Goal: Check status: Check status

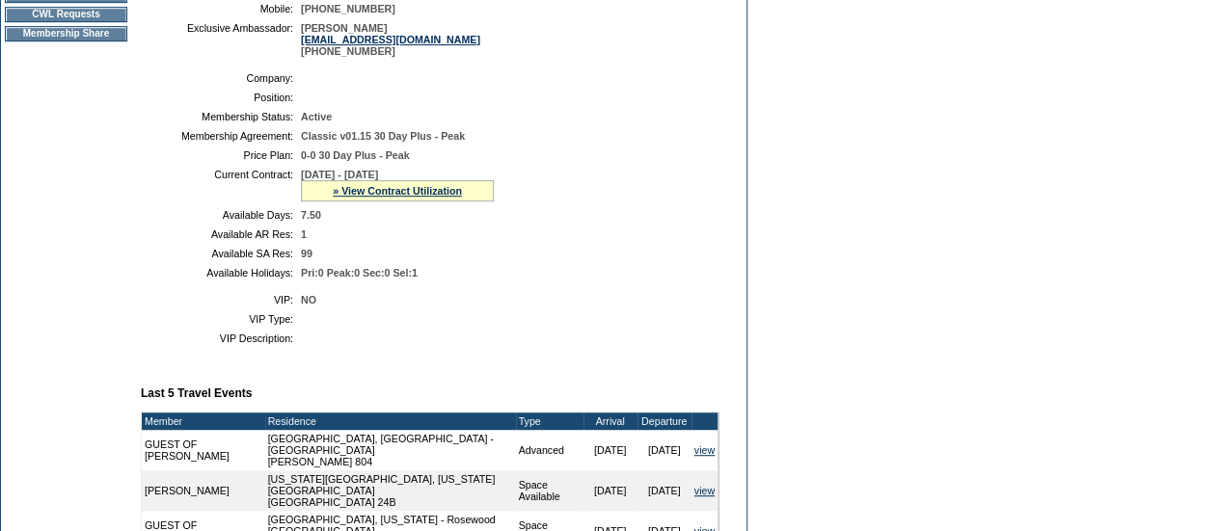
scroll to position [371, 0]
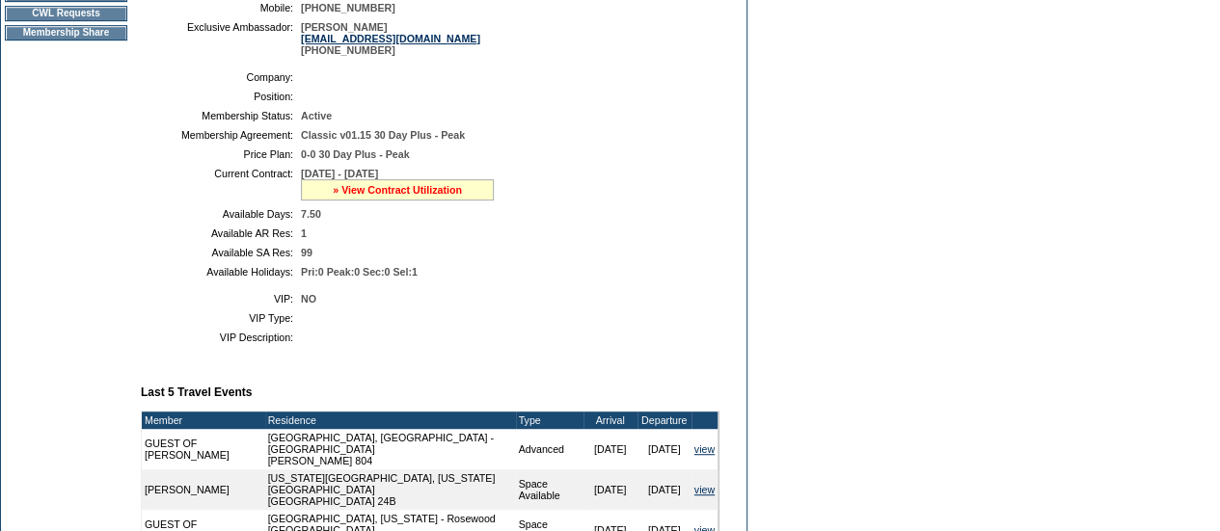
click at [451, 196] on link "» View Contract Utilization" at bounding box center [397, 190] width 129 height 12
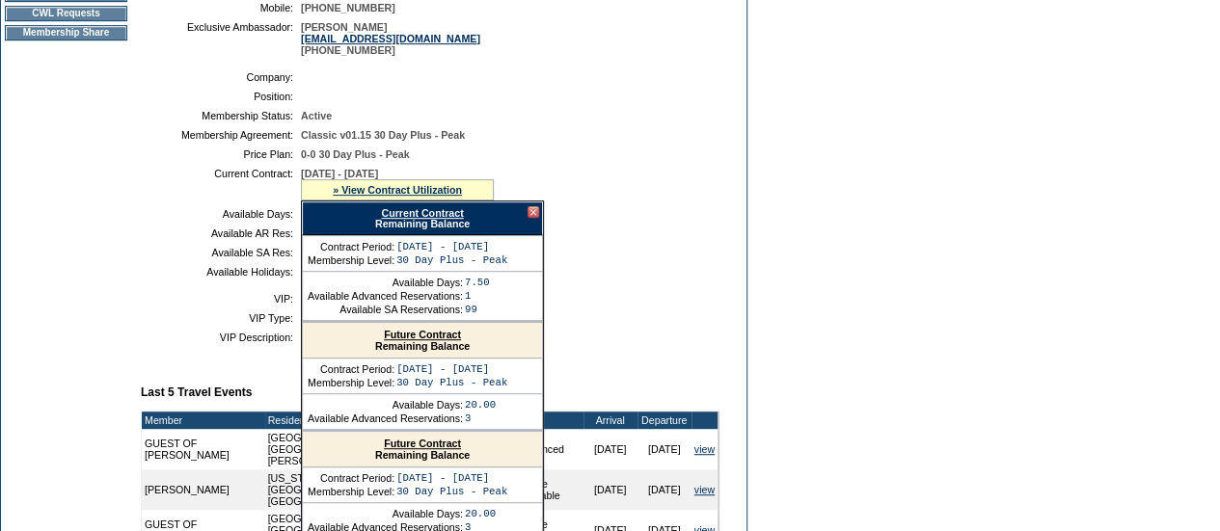
click at [443, 219] on link "Current Contract" at bounding box center [422, 213] width 82 height 12
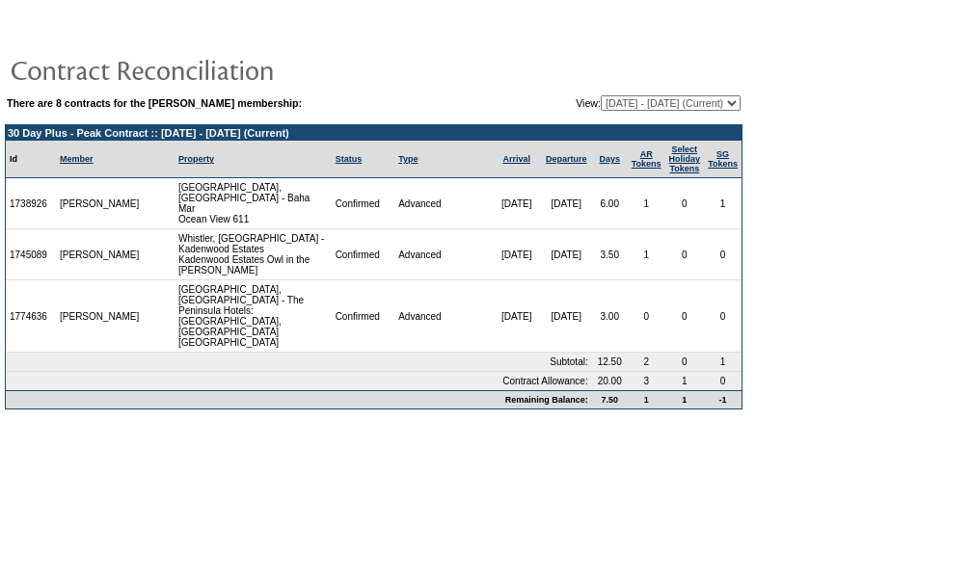
click at [640, 96] on select "[DATE] - [DATE] [DATE] - [DATE] [DATE] - [DATE] [DATE] - [DATE] [DATE] - [DATE]…" at bounding box center [671, 102] width 140 height 15
select select "124783"
click at [601, 95] on select "[DATE] - [DATE] [DATE] - [DATE] [DATE] - [DATE] [DATE] - [DATE] [DATE] - [DATE]…" at bounding box center [671, 102] width 140 height 15
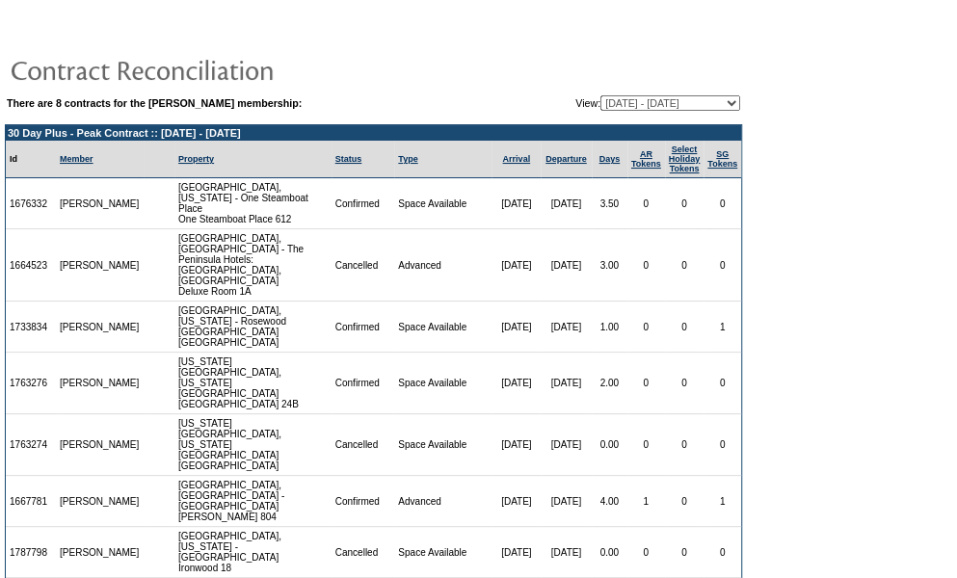
scroll to position [26, 0]
